Goal: Task Accomplishment & Management: Complete application form

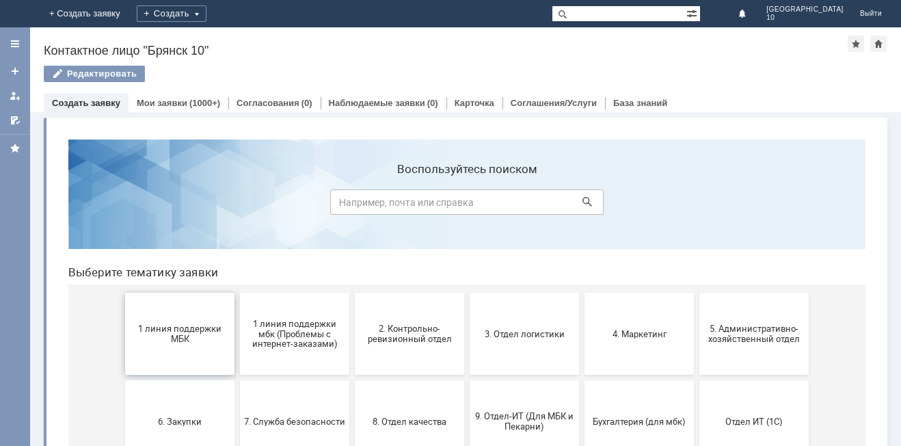
click at [166, 328] on span "1 линия поддержки МБК" at bounding box center [179, 333] width 101 height 21
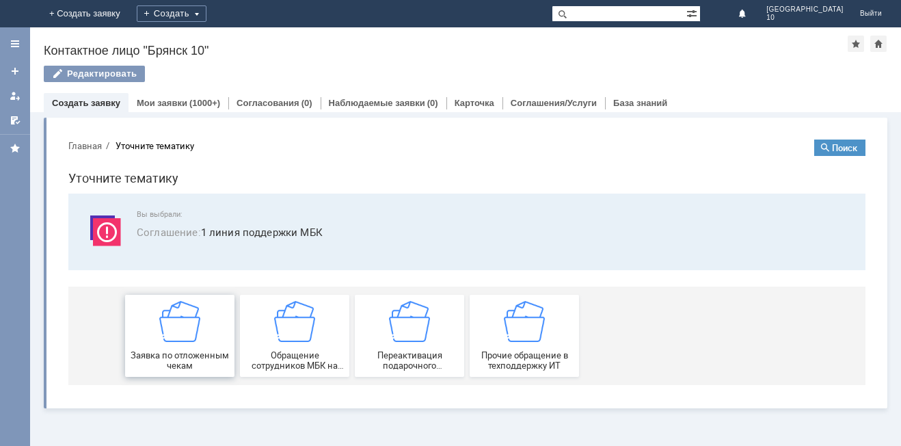
click at [176, 341] on img at bounding box center [179, 321] width 41 height 41
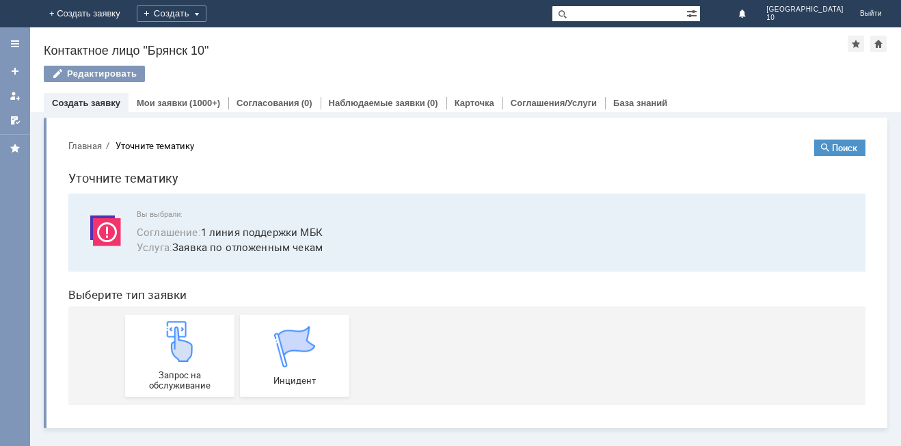
click at [176, 341] on img at bounding box center [179, 341] width 41 height 41
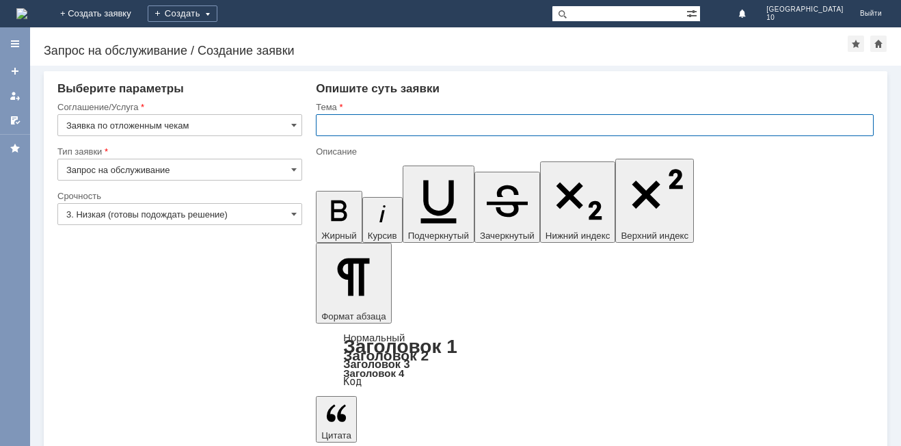
click at [322, 126] on input "text" at bounding box center [595, 125] width 558 height 22
type input "Брянск 10 отложенные чеки"
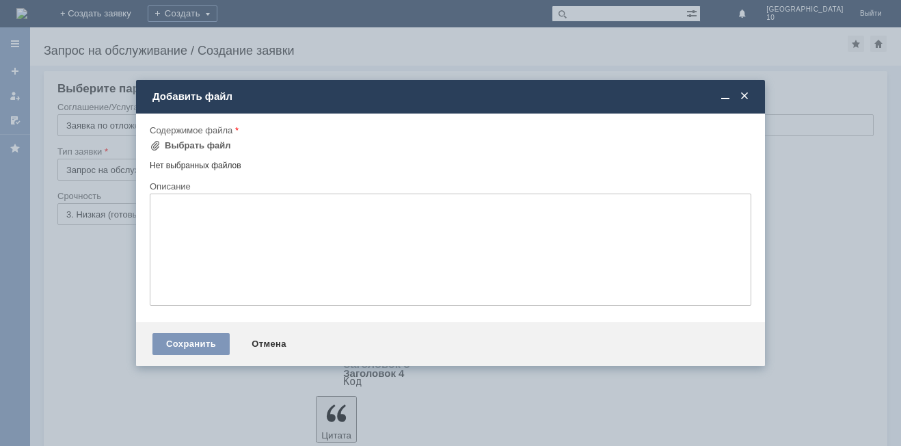
click at [155, 155] on td "Выбрать файл" at bounding box center [195, 146] width 90 height 18
click at [153, 151] on div "Выбрать файл" at bounding box center [190, 145] width 81 height 16
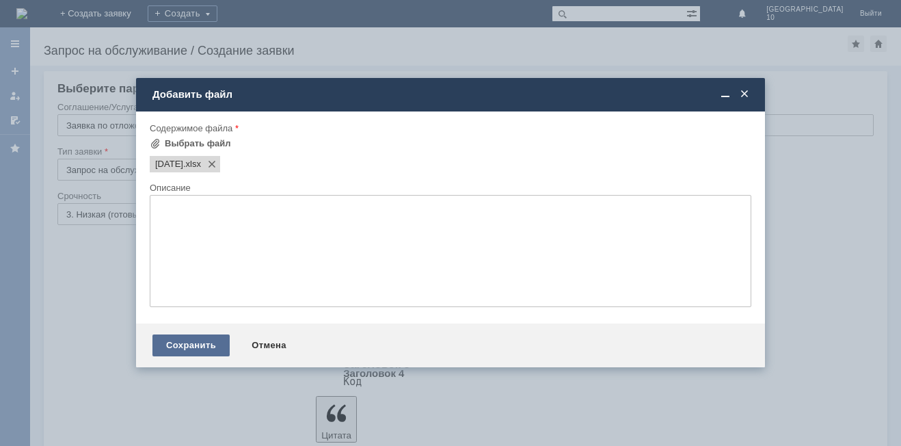
click at [191, 343] on div "Сохранить" at bounding box center [190, 345] width 77 height 22
